Goal: Information Seeking & Learning: Compare options

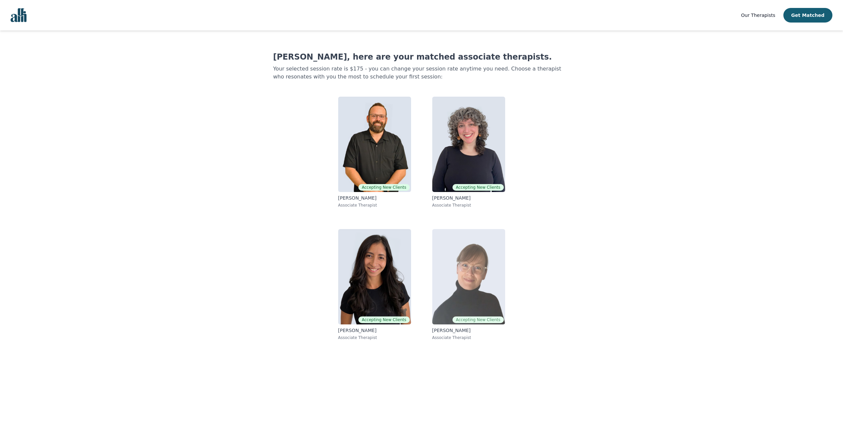
click at [461, 286] on img at bounding box center [468, 276] width 73 height 95
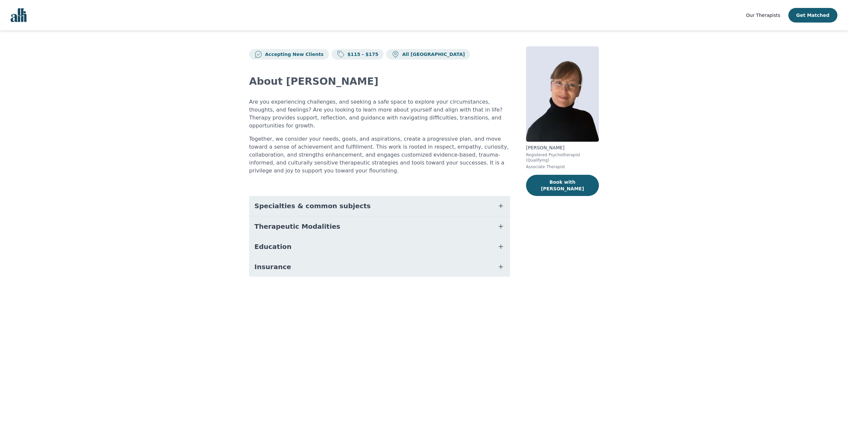
click at [502, 202] on icon "button" at bounding box center [501, 206] width 8 height 8
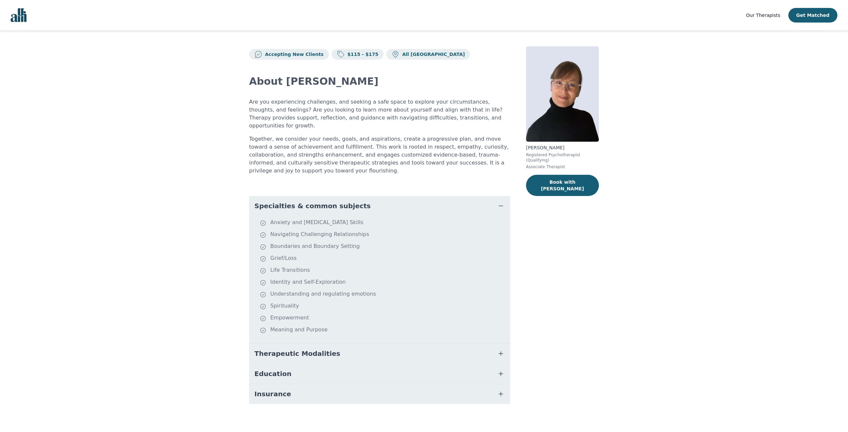
click at [502, 202] on icon "button" at bounding box center [501, 206] width 8 height 8
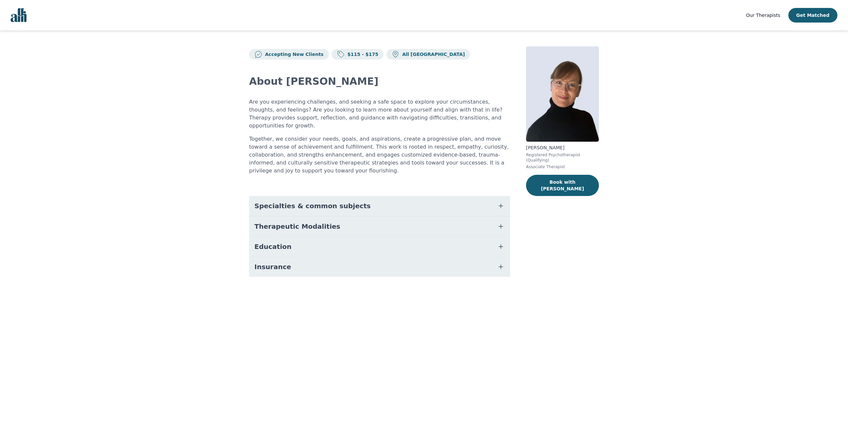
click at [501, 223] on icon "button" at bounding box center [501, 227] width 8 height 8
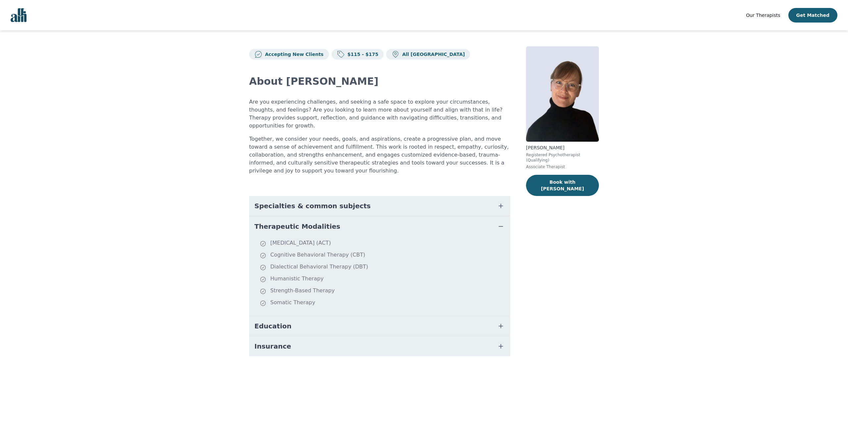
click at [501, 223] on icon "button" at bounding box center [501, 227] width 8 height 8
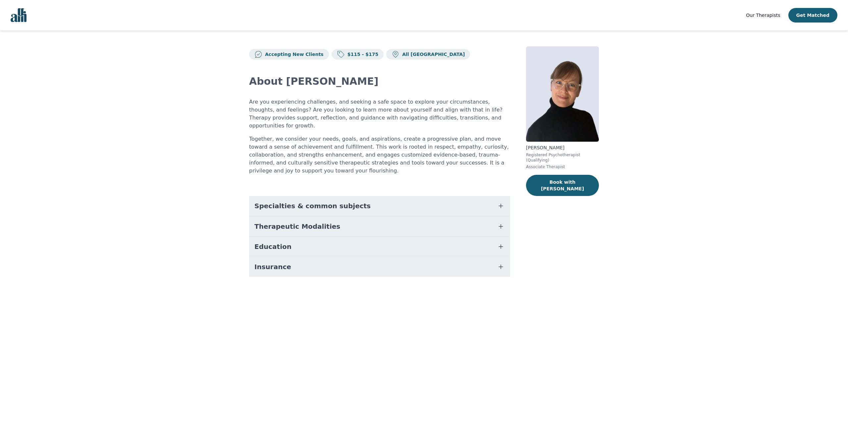
click at [500, 243] on icon "button" at bounding box center [501, 247] width 8 height 8
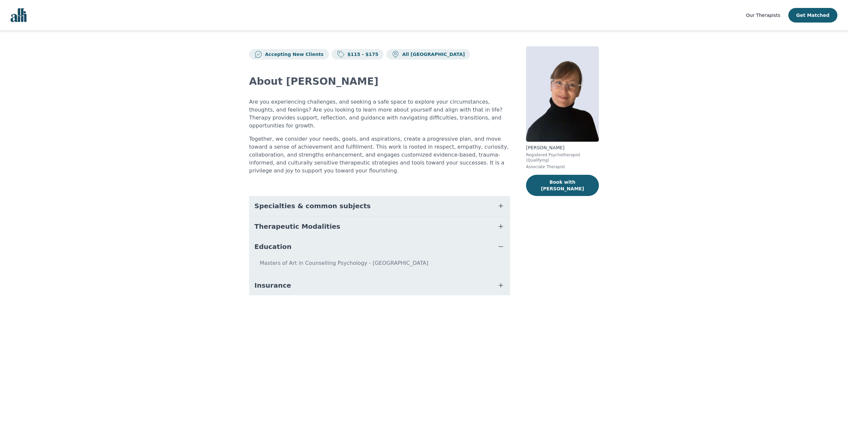
click at [500, 243] on icon "button" at bounding box center [501, 247] width 8 height 8
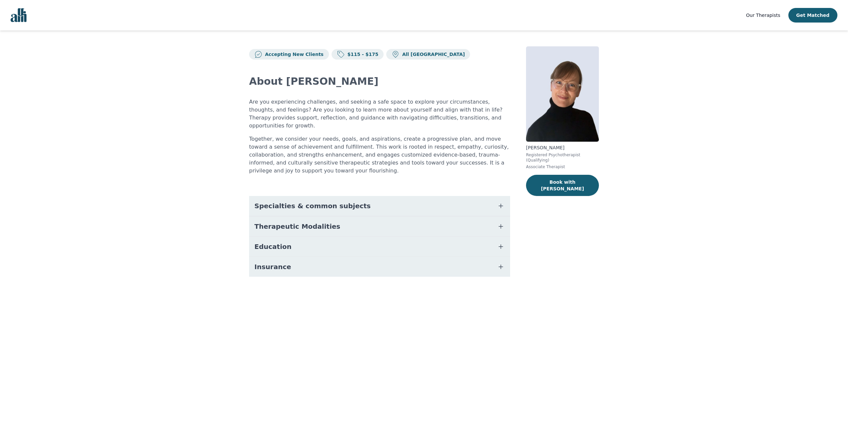
click at [500, 223] on icon "button" at bounding box center [501, 227] width 8 height 8
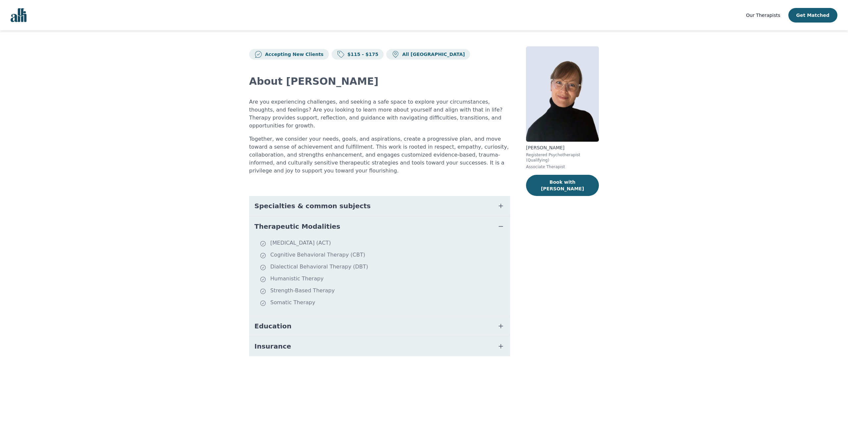
click at [500, 223] on icon "button" at bounding box center [501, 227] width 8 height 8
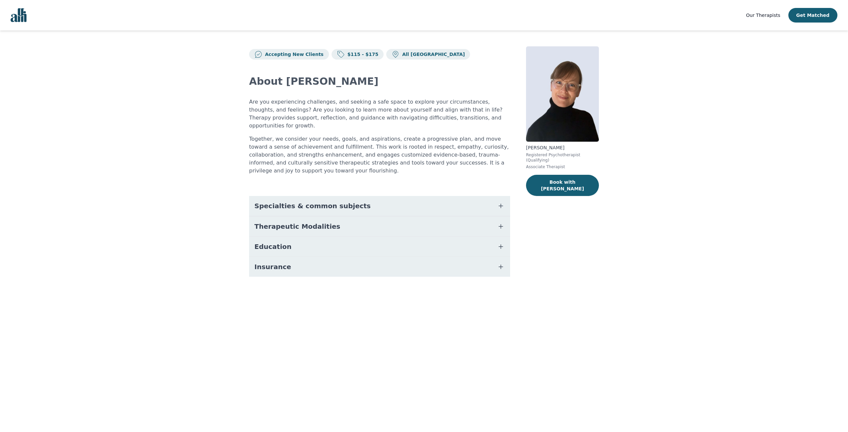
click at [501, 204] on icon "button" at bounding box center [501, 206] width 4 height 4
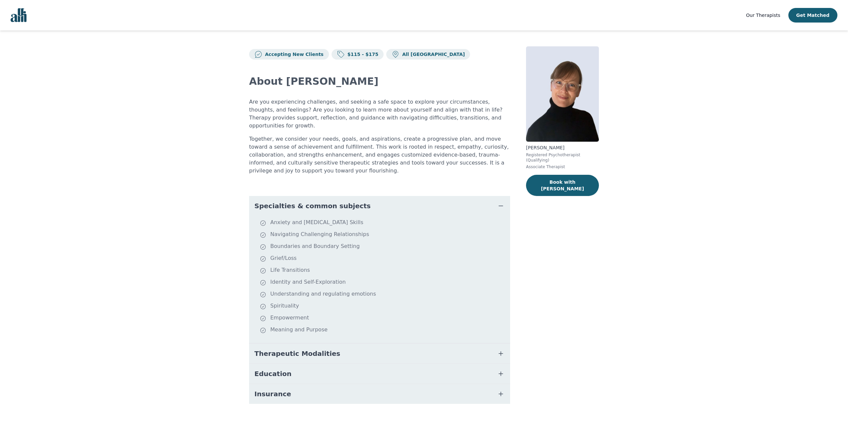
click at [499, 202] on icon "button" at bounding box center [501, 206] width 8 height 8
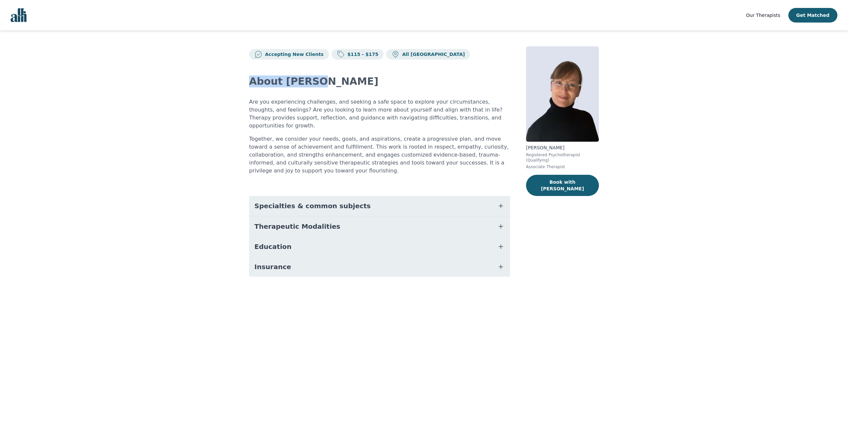
drag, startPoint x: 249, startPoint y: 84, endPoint x: 324, endPoint y: 86, distance: 74.9
click at [324, 86] on h2 "About [PERSON_NAME]" at bounding box center [379, 82] width 261 height 12
click at [499, 202] on icon "button" at bounding box center [501, 206] width 8 height 8
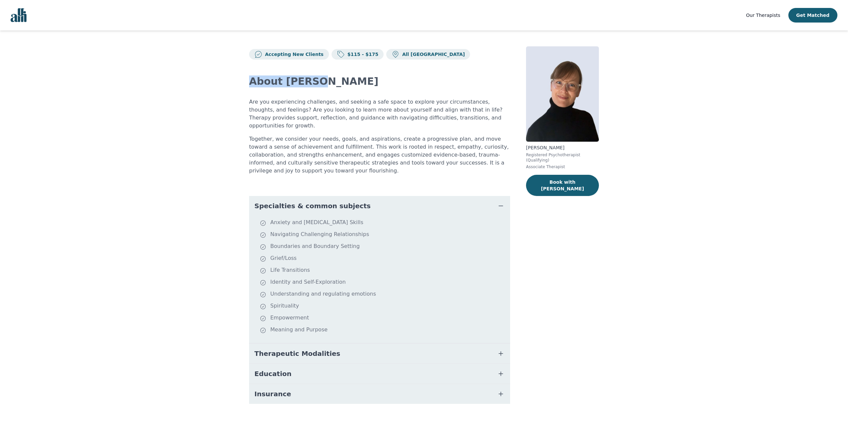
click at [499, 202] on icon "button" at bounding box center [501, 206] width 8 height 8
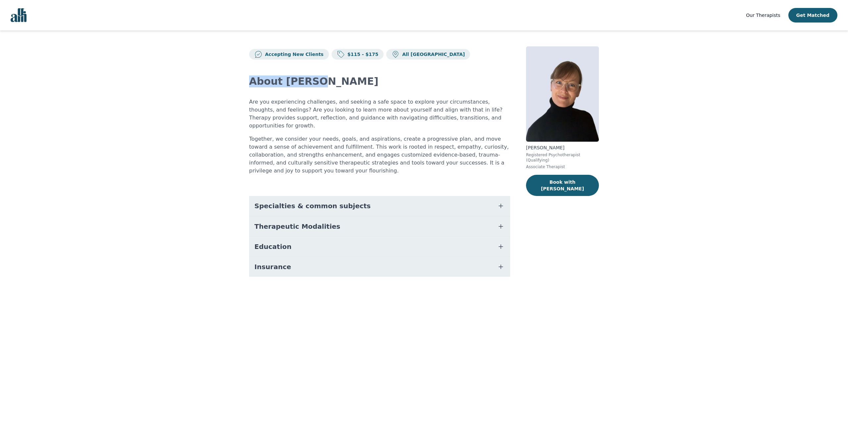
click at [499, 202] on icon "button" at bounding box center [501, 206] width 8 height 8
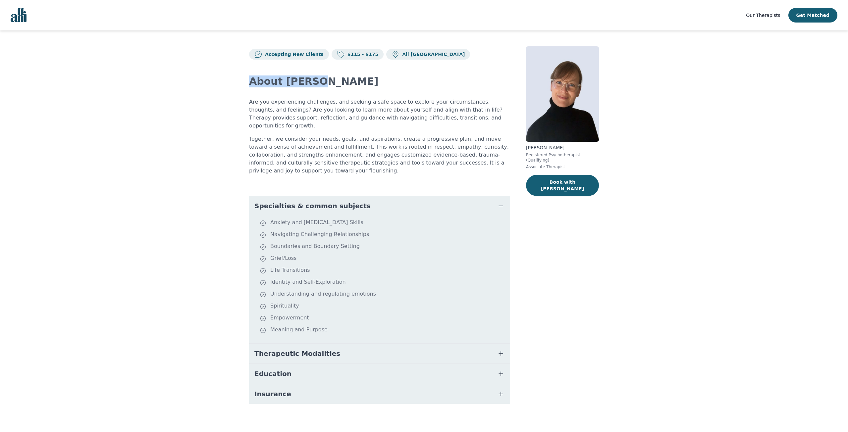
click at [499, 202] on icon "button" at bounding box center [501, 206] width 8 height 8
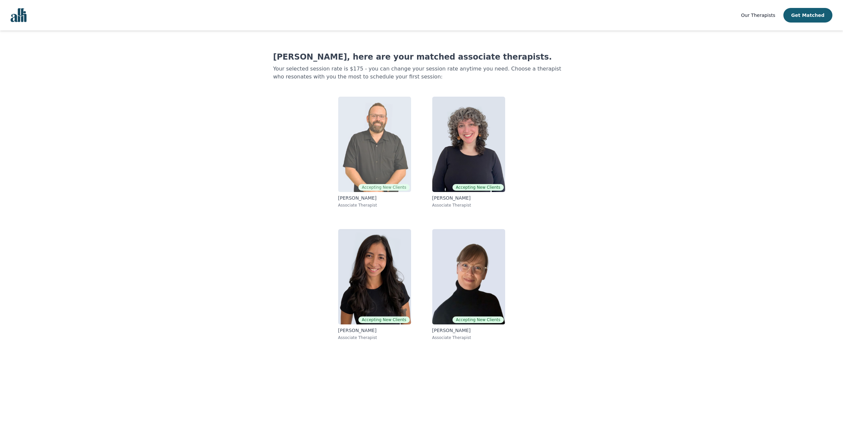
click at [359, 139] on img at bounding box center [374, 144] width 73 height 95
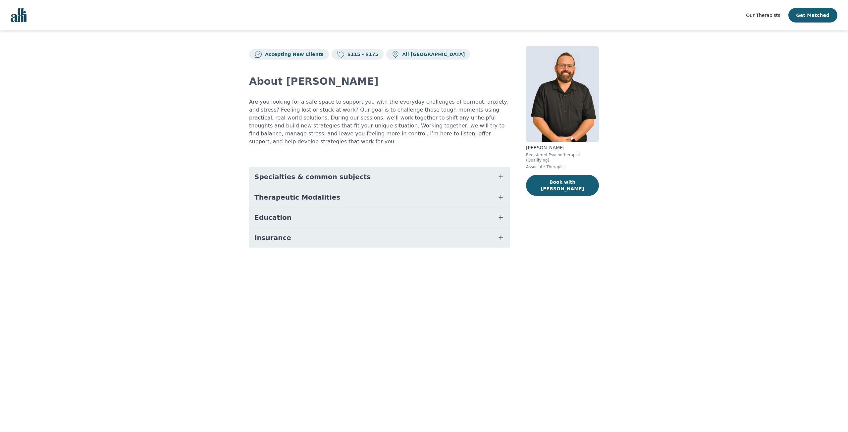
click at [501, 175] on icon "button" at bounding box center [501, 177] width 4 height 4
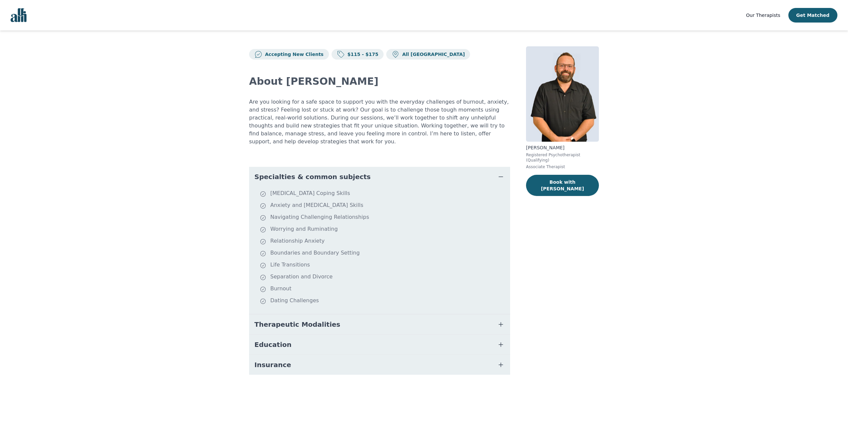
click at [501, 177] on icon "button" at bounding box center [501, 177] width 4 height 0
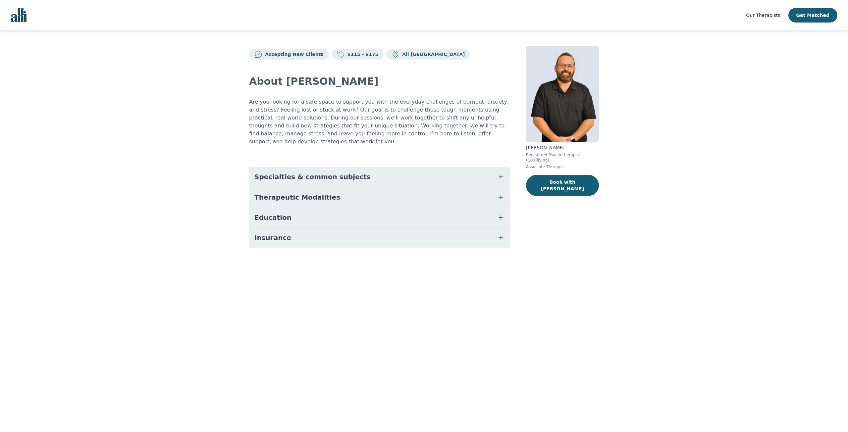
click at [502, 214] on icon "button" at bounding box center [501, 218] width 8 height 8
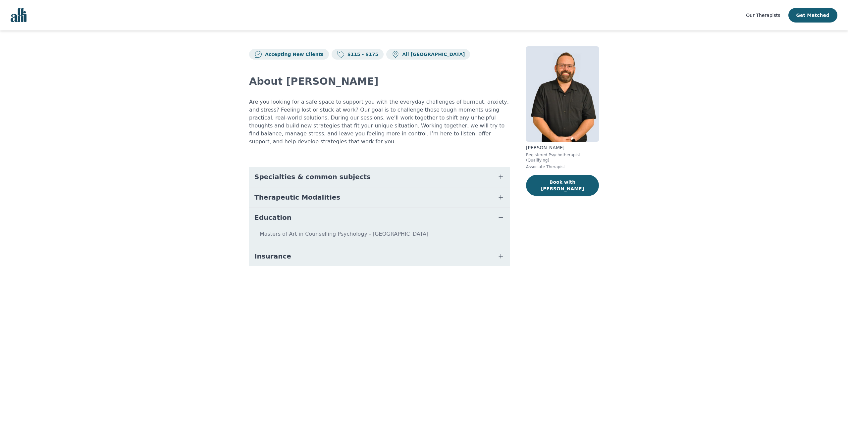
click at [502, 214] on icon "button" at bounding box center [501, 218] width 8 height 8
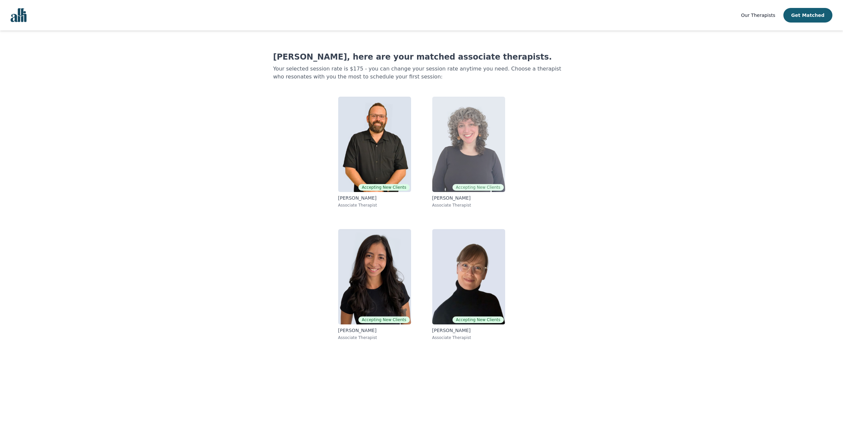
click at [477, 150] on img at bounding box center [468, 144] width 73 height 95
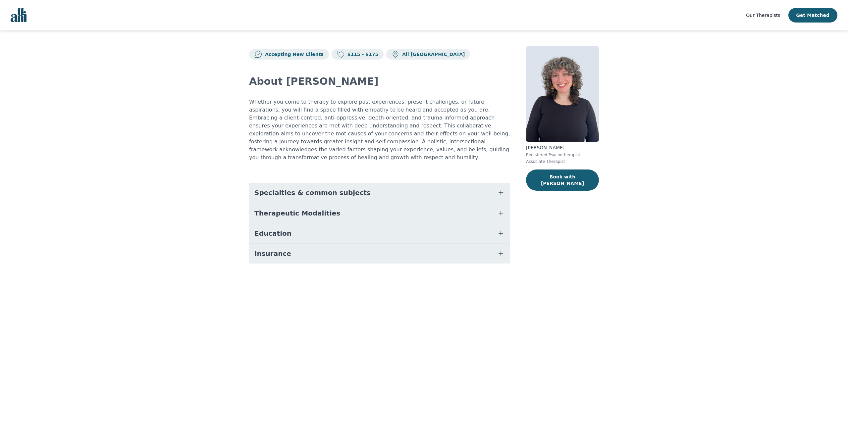
click at [503, 189] on icon "button" at bounding box center [501, 193] width 8 height 8
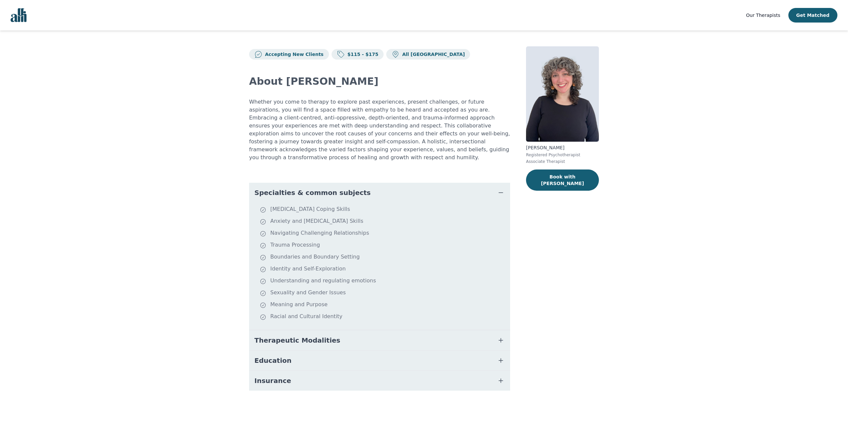
click at [502, 189] on icon "button" at bounding box center [501, 193] width 8 height 8
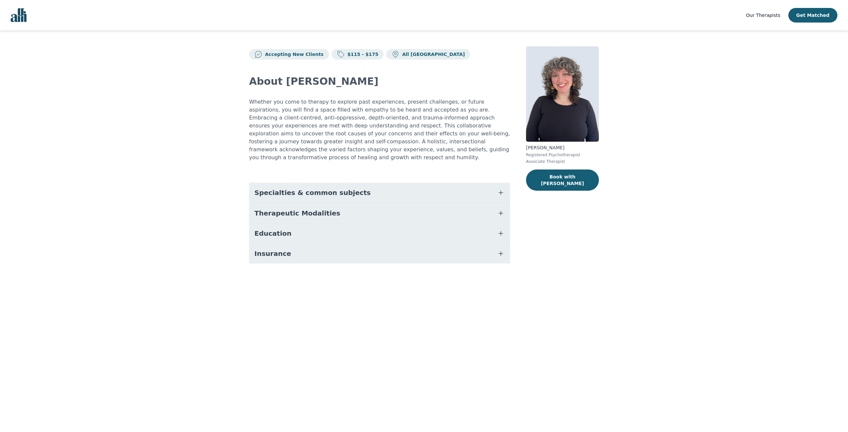
click at [500, 230] on icon "button" at bounding box center [501, 234] width 8 height 8
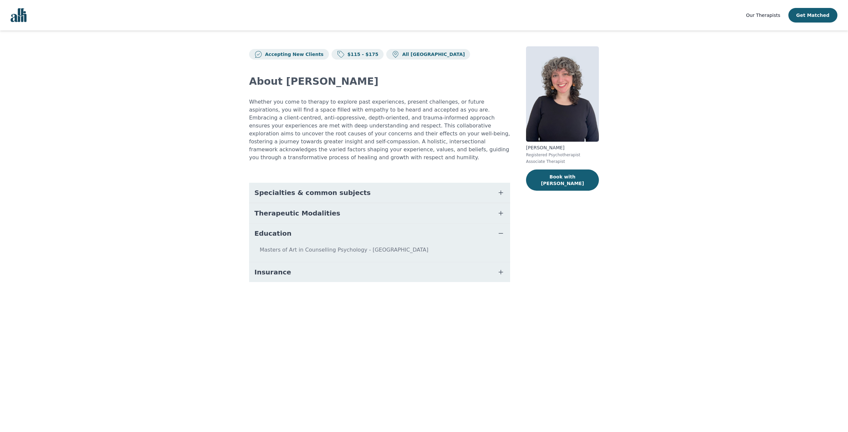
click at [500, 230] on icon "button" at bounding box center [501, 234] width 8 height 8
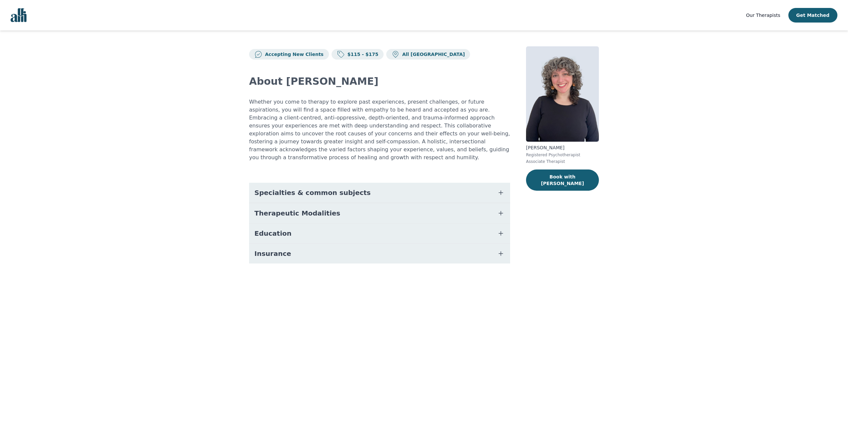
click at [503, 250] on icon "button" at bounding box center [501, 254] width 8 height 8
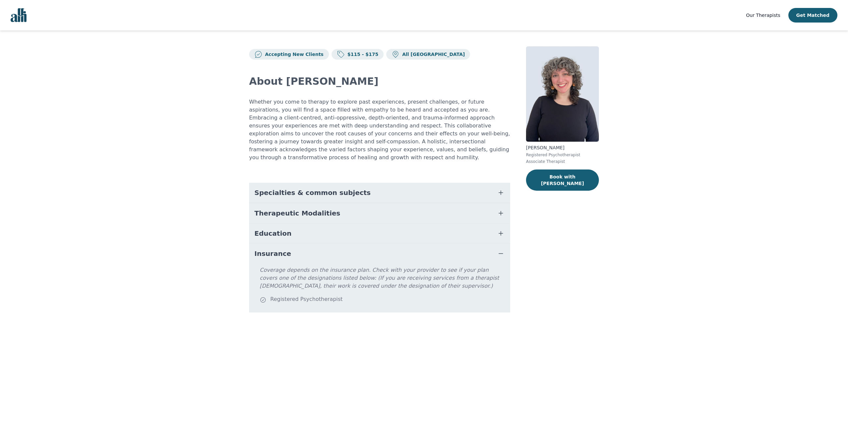
click at [503, 250] on icon "button" at bounding box center [501, 254] width 8 height 8
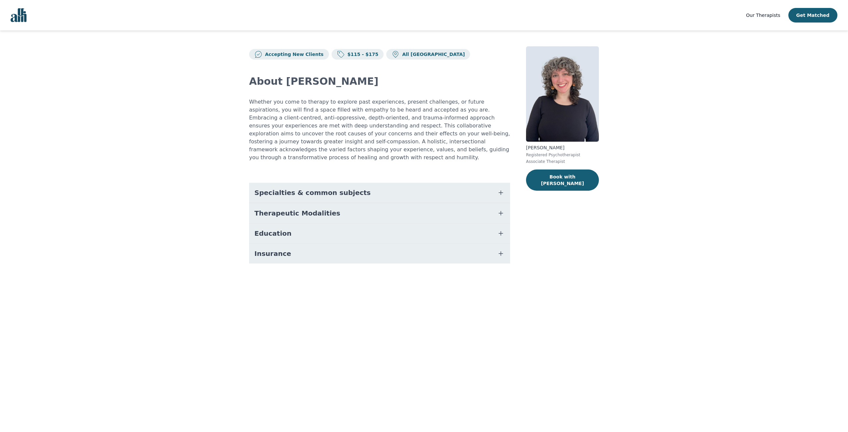
click at [500, 209] on icon "button" at bounding box center [501, 213] width 8 height 8
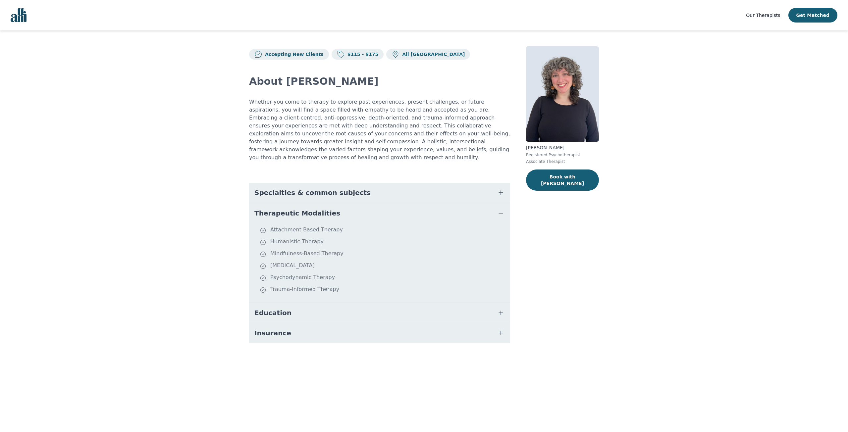
click at [500, 209] on icon "button" at bounding box center [501, 213] width 8 height 8
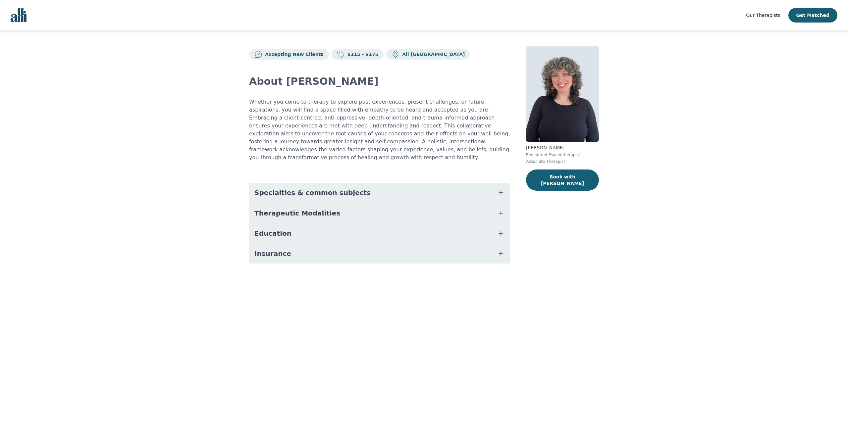
click at [500, 189] on icon "button" at bounding box center [501, 193] width 8 height 8
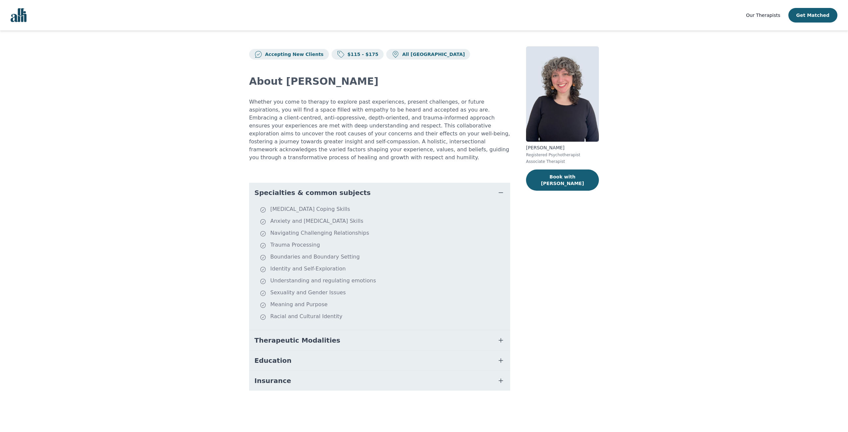
click at [501, 189] on icon "button" at bounding box center [501, 193] width 8 height 8
